Goal: Task Accomplishment & Management: Manage account settings

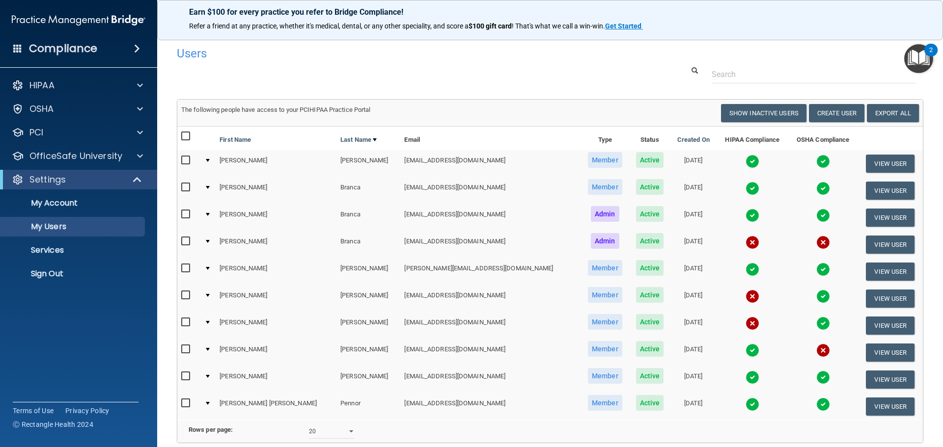
select select "20"
click at [46, 277] on p "Sign Out" at bounding box center [73, 274] width 134 height 10
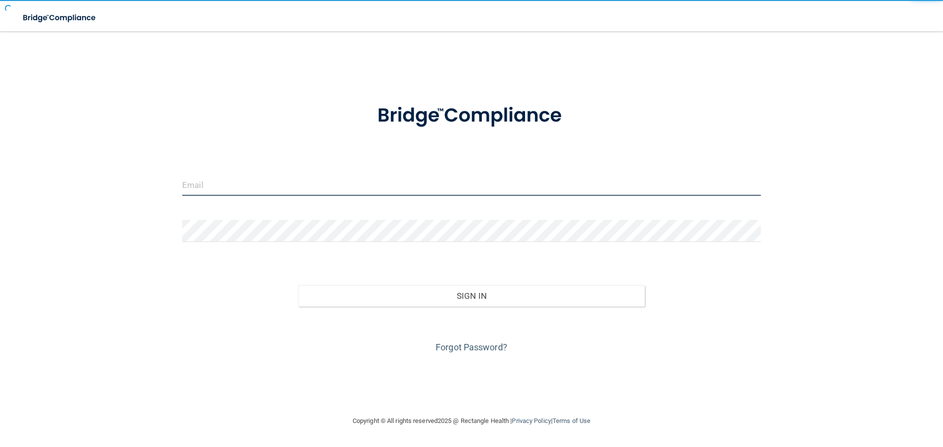
type input "[EMAIL_ADDRESS][DOMAIN_NAME]"
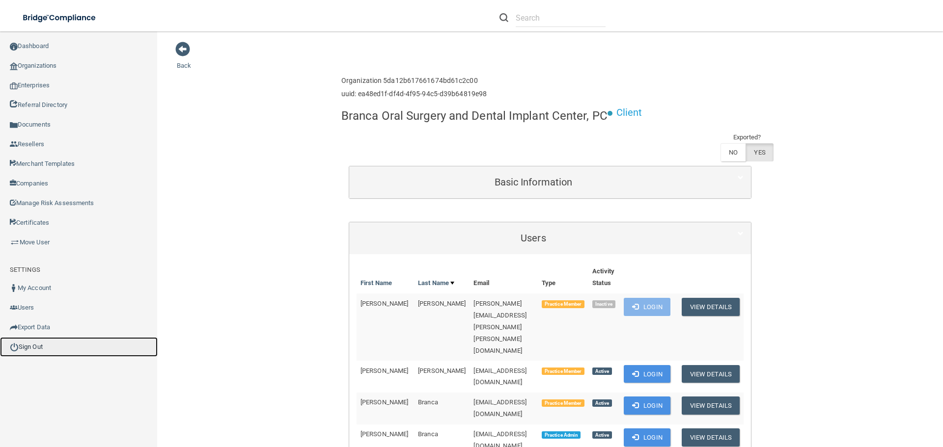
click at [18, 345] on img at bounding box center [14, 347] width 9 height 9
